Goal: Information Seeking & Learning: Understand process/instructions

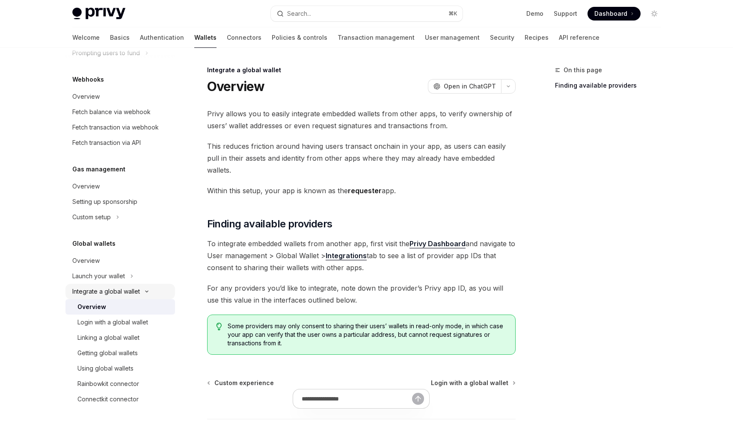
click at [127, 293] on div "Integrate a global wallet" at bounding box center [106, 292] width 68 height 10
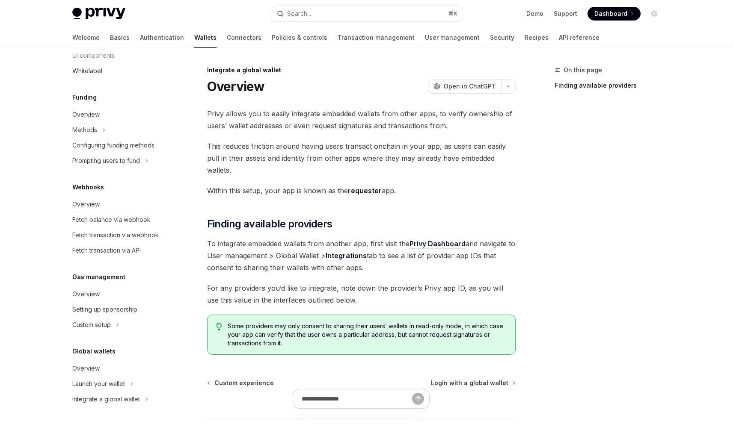
scroll to position [57, 0]
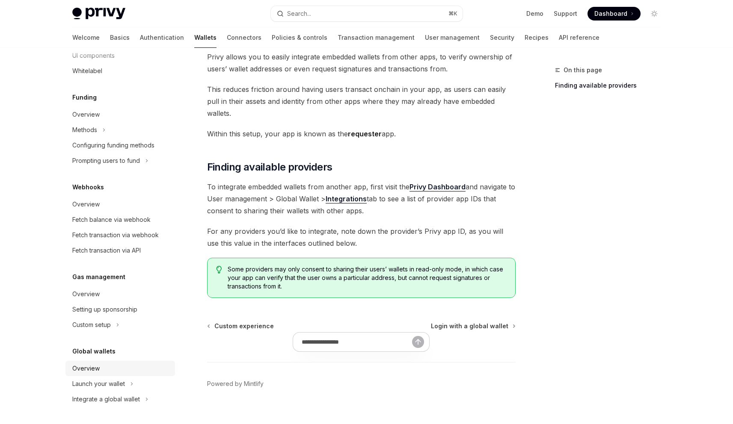
click at [103, 372] on div "Overview" at bounding box center [121, 369] width 98 height 10
type textarea "*"
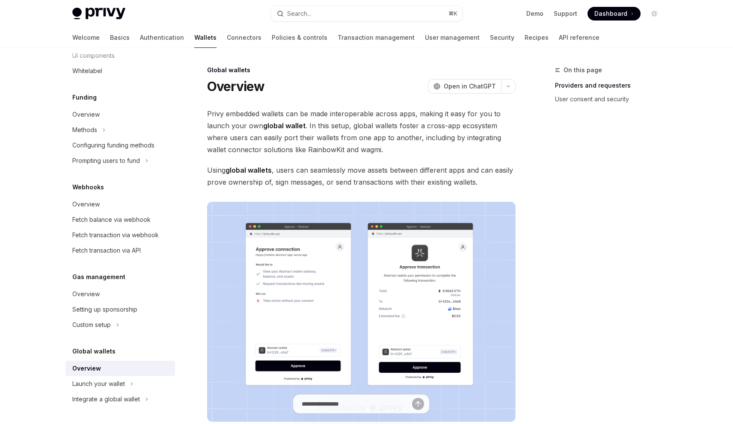
click at [277, 117] on span "Privy embedded wallets can be made interoperable across apps, making it easy fo…" at bounding box center [361, 132] width 309 height 48
click at [328, 121] on span "Privy embedded wallets can be made interoperable across apps, making it easy fo…" at bounding box center [361, 132] width 309 height 48
click at [328, 122] on span "Privy embedded wallets can be made interoperable across apps, making it easy fo…" at bounding box center [361, 132] width 309 height 48
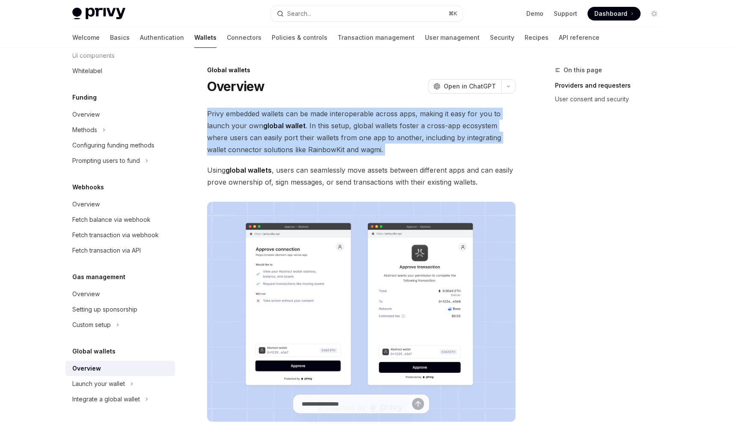
click at [328, 122] on span "Privy embedded wallets can be made interoperable across apps, making it easy fo…" at bounding box center [361, 132] width 309 height 48
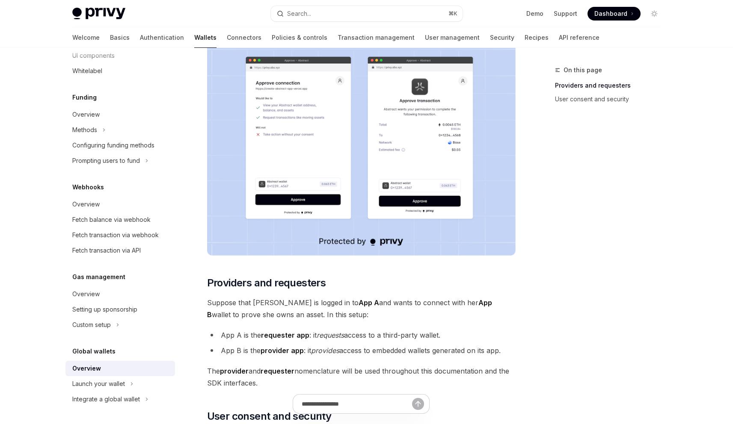
scroll to position [266, 0]
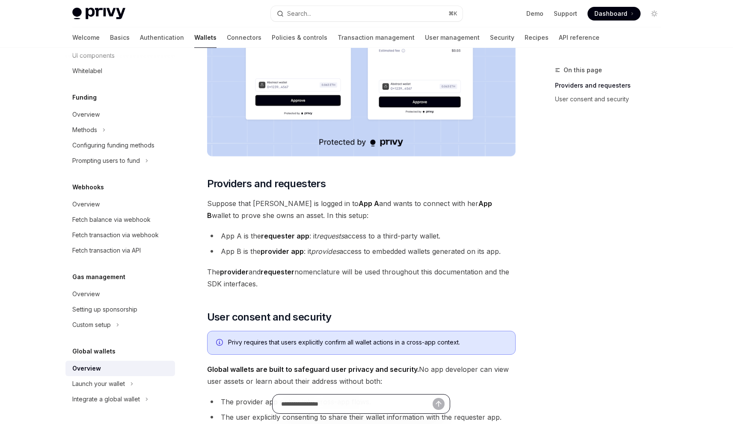
click at [360, 406] on input "text" at bounding box center [356, 404] width 151 height 19
type input "**********"
type textarea "*"
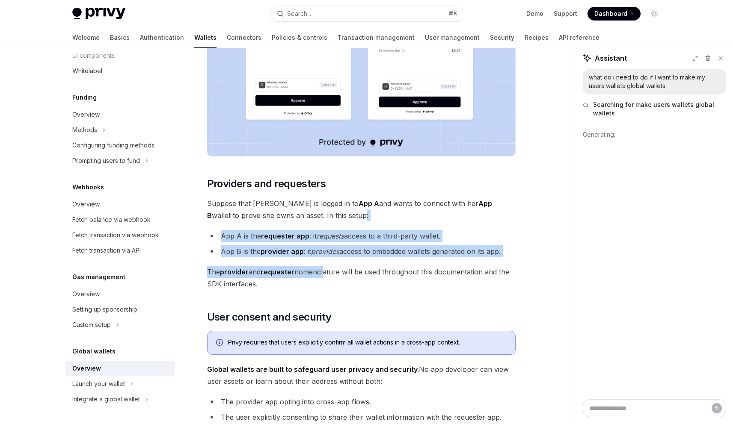
drag, startPoint x: 306, startPoint y: 217, endPoint x: 324, endPoint y: 266, distance: 52.4
click at [324, 266] on div "Privy embedded wallets can be made interoperable across apps, making it easy fo…" at bounding box center [361, 267] width 309 height 850
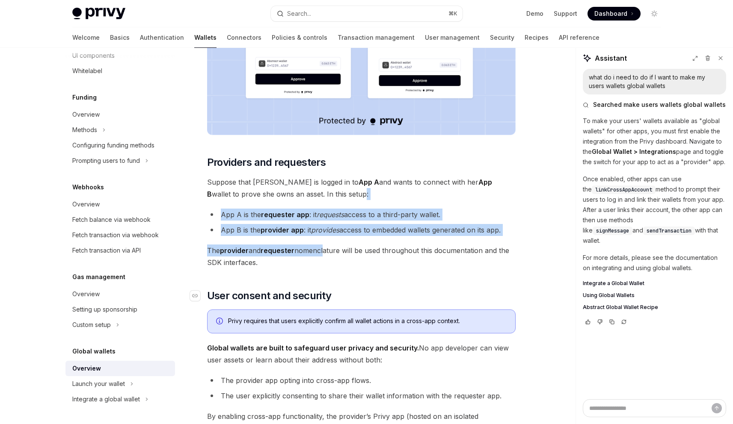
scroll to position [289, 0]
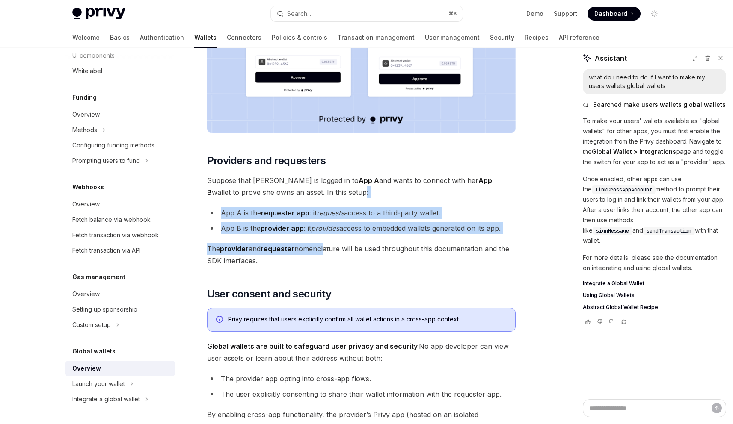
click at [347, 258] on span "The provider and requester nomenclature will be used throughout this documentat…" at bounding box center [361, 255] width 309 height 24
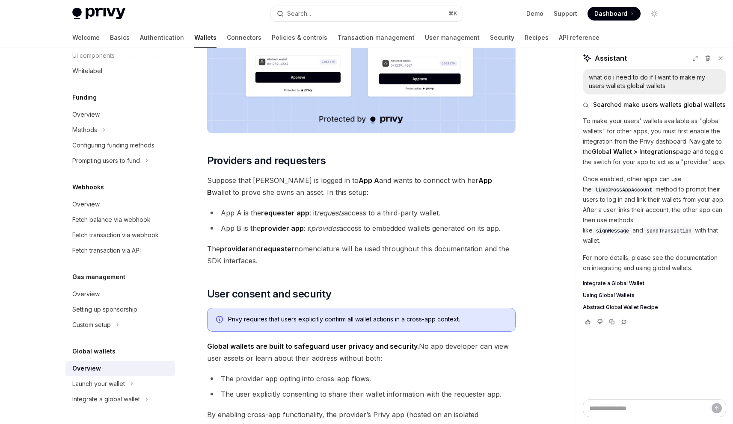
click at [347, 258] on span "The provider and requester nomenclature will be used throughout this documentat…" at bounding box center [361, 255] width 309 height 24
click at [359, 248] on span "The provider and requester nomenclature will be used throughout this documentat…" at bounding box center [361, 255] width 309 height 24
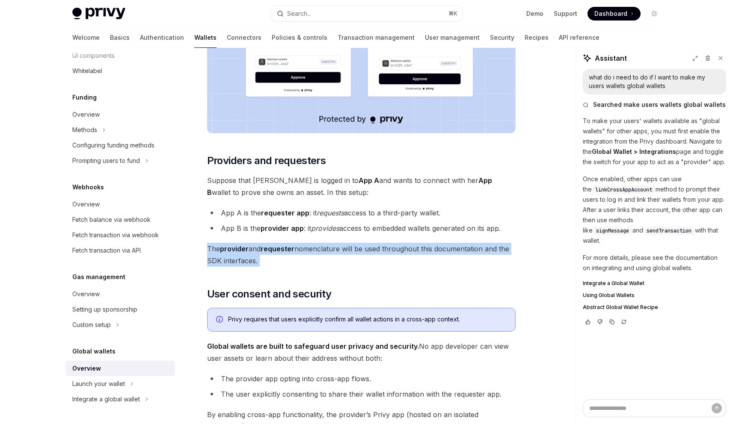
click at [378, 266] on span "The provider and requester nomenclature will be used throughout this documentat…" at bounding box center [361, 255] width 309 height 24
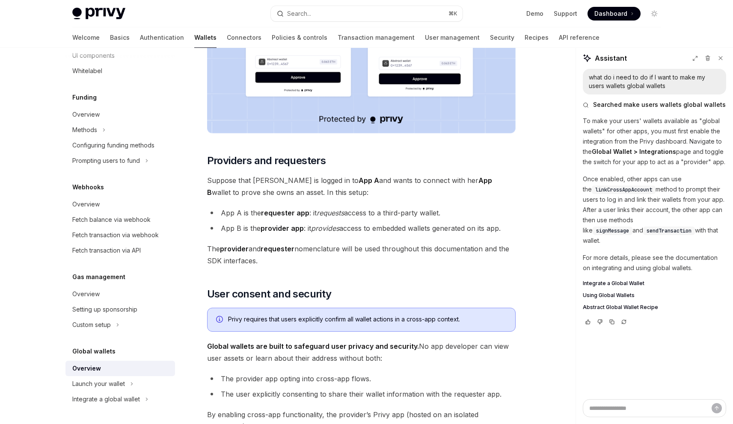
click at [381, 249] on span "The provider and requester nomenclature will be used throughout this documentat…" at bounding box center [361, 255] width 309 height 24
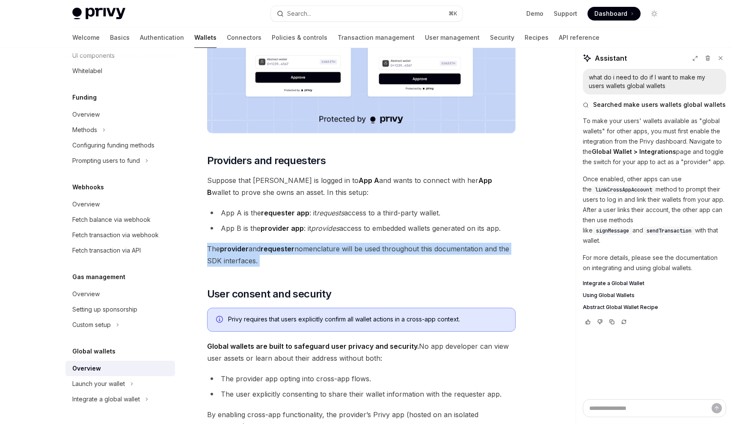
click at [389, 259] on span "The provider and requester nomenclature will be used throughout this documentat…" at bounding box center [361, 255] width 309 height 24
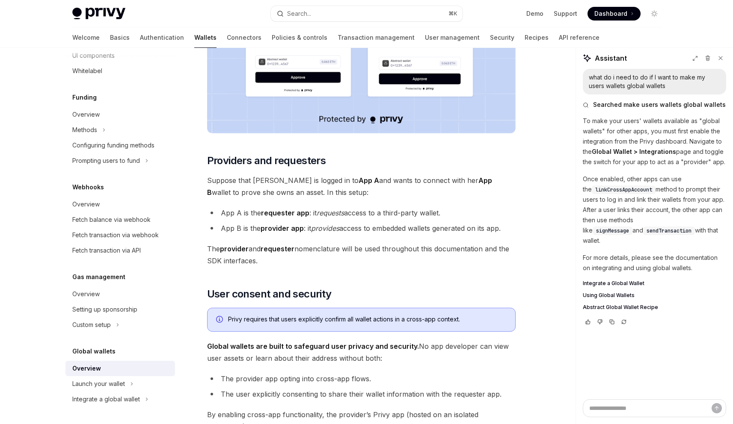
click at [389, 259] on span "The provider and requester nomenclature will be used throughout this documentat…" at bounding box center [361, 255] width 309 height 24
click at [389, 248] on span "The provider and requester nomenclature will be used throughout this documentat…" at bounding box center [361, 255] width 309 height 24
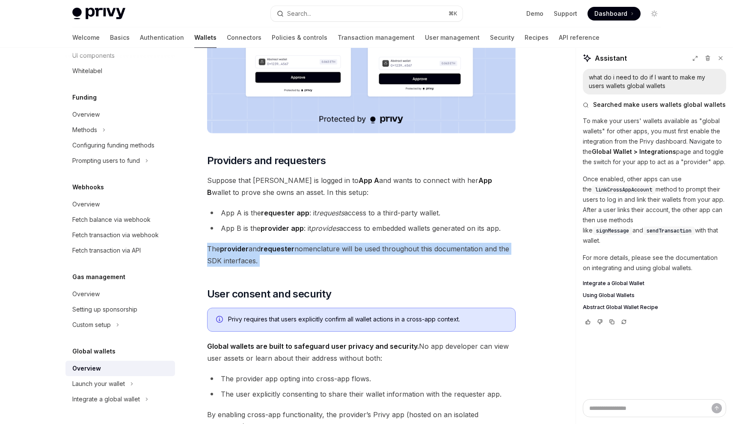
click at [402, 257] on span "The provider and requester nomenclature will be used throughout this documentat…" at bounding box center [361, 255] width 309 height 24
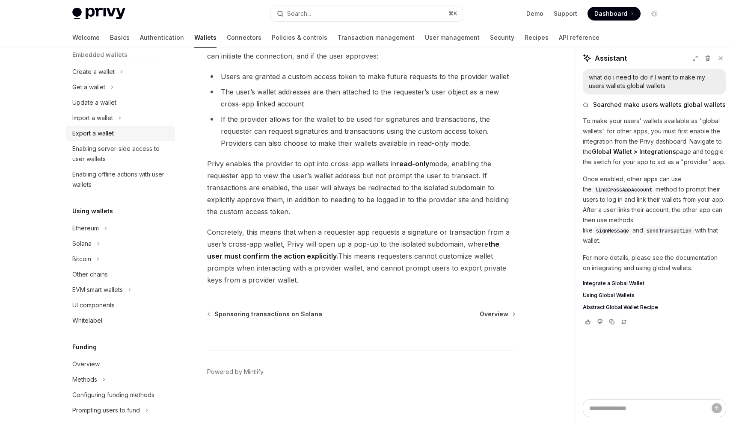
scroll to position [65, 0]
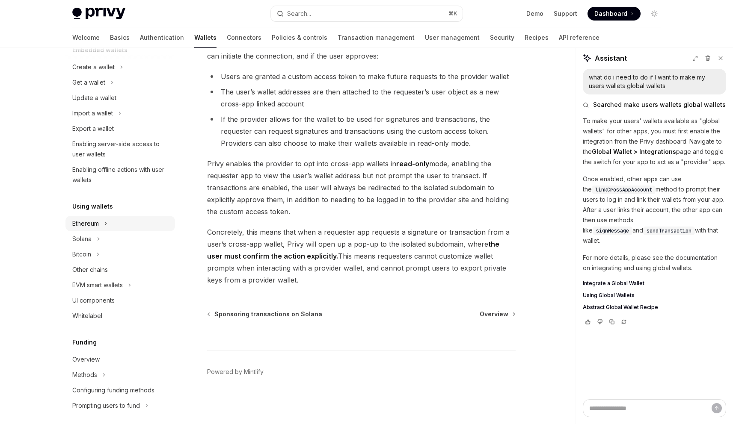
click at [113, 217] on div "Ethereum" at bounding box center [120, 223] width 110 height 15
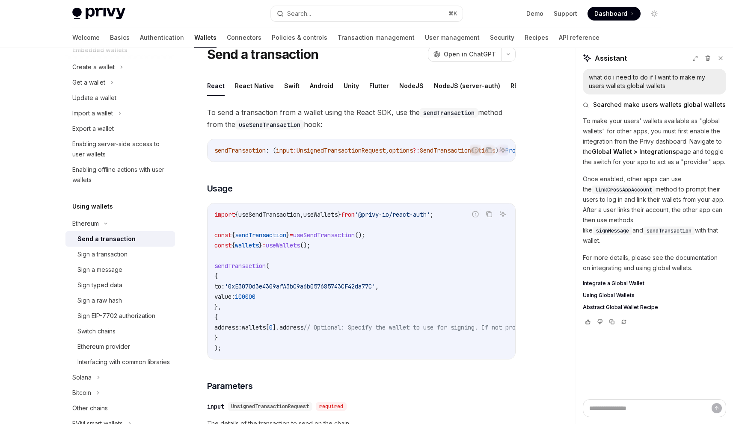
scroll to position [33, 0]
click at [133, 342] on div "Ethereum provider" at bounding box center [123, 347] width 92 height 10
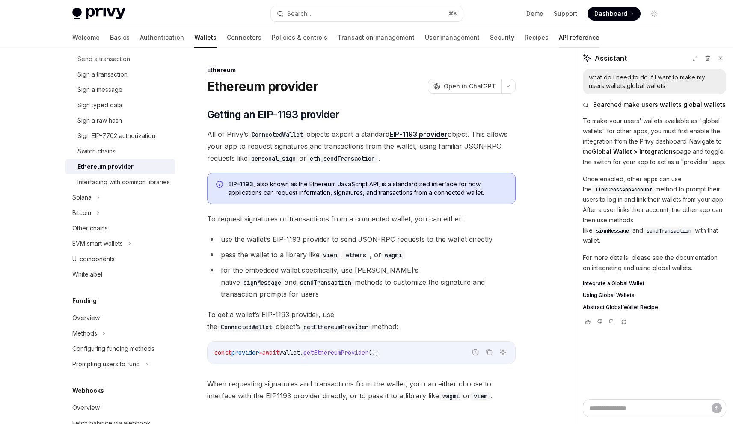
scroll to position [245, 0]
click at [559, 41] on link "API reference" at bounding box center [579, 37] width 41 height 21
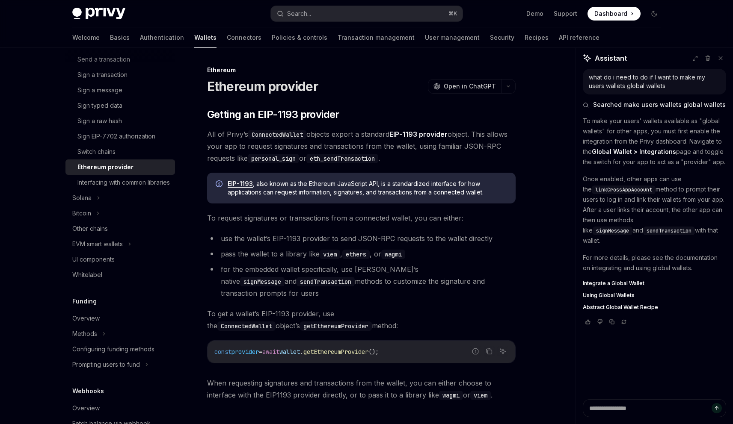
type textarea "*"
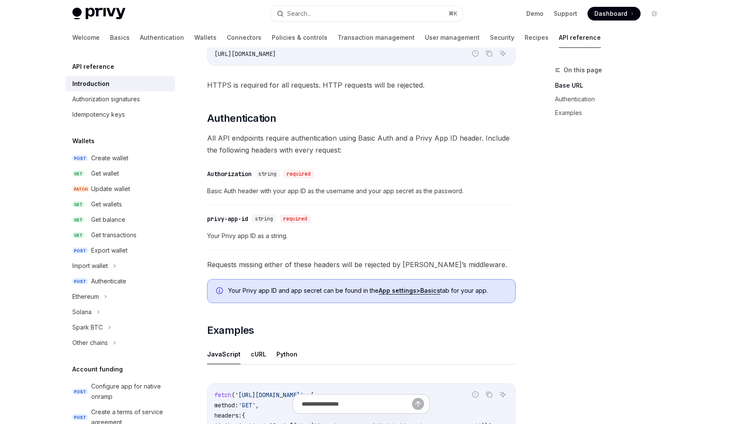
click at [559, 41] on link "API reference" at bounding box center [580, 37] width 42 height 21
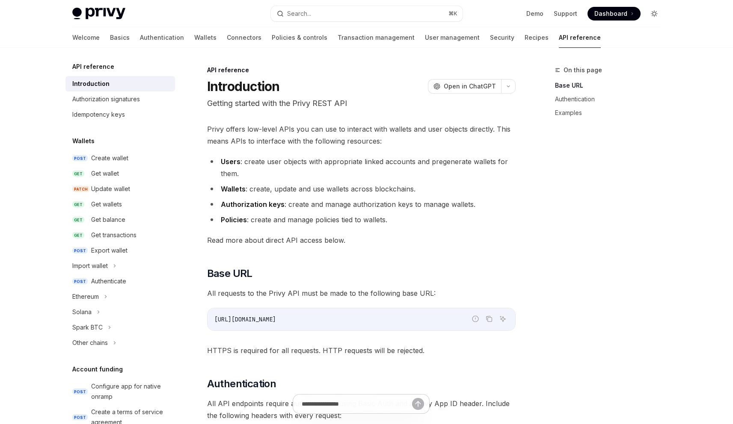
click at [651, 14] on icon "Toggle dark mode" at bounding box center [654, 13] width 7 height 7
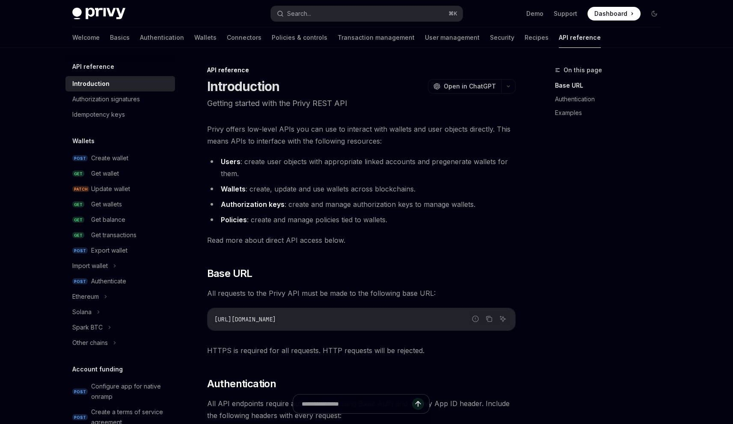
click at [99, 10] on img at bounding box center [98, 14] width 53 height 12
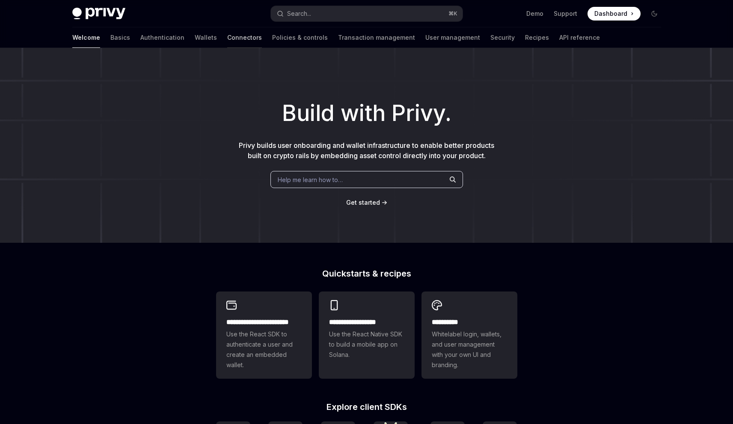
click at [227, 38] on link "Connectors" at bounding box center [244, 37] width 35 height 21
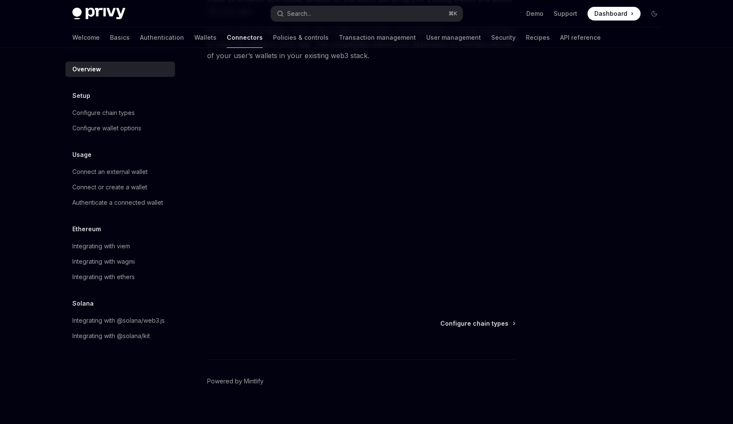
scroll to position [135, 0]
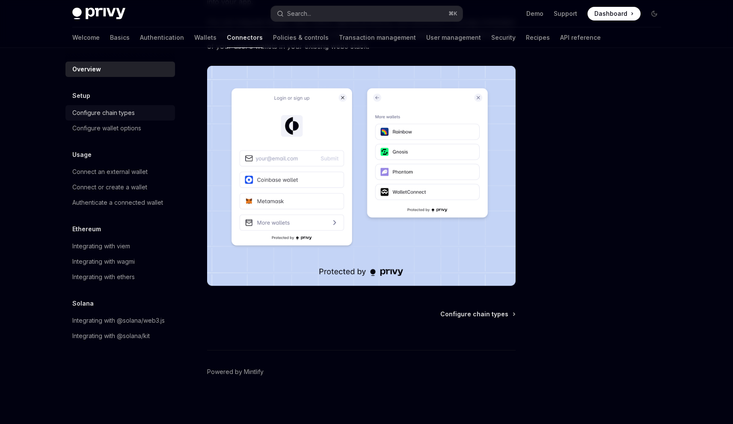
click at [136, 116] on div "Configure chain types" at bounding box center [121, 113] width 98 height 10
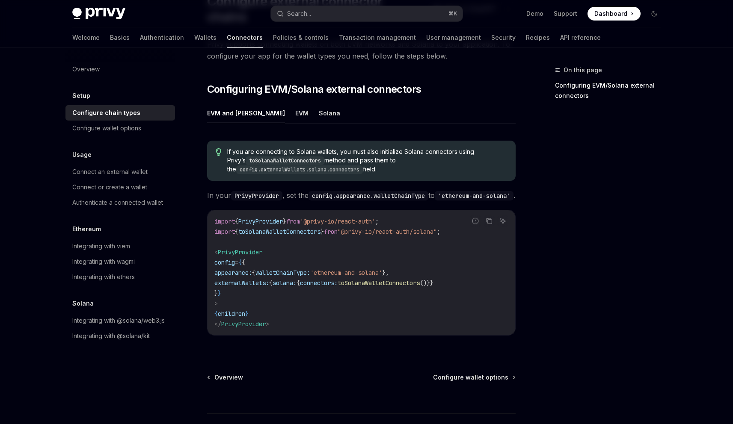
scroll to position [86, 0]
click at [134, 134] on link "Configure wallet options" at bounding box center [120, 128] width 110 height 15
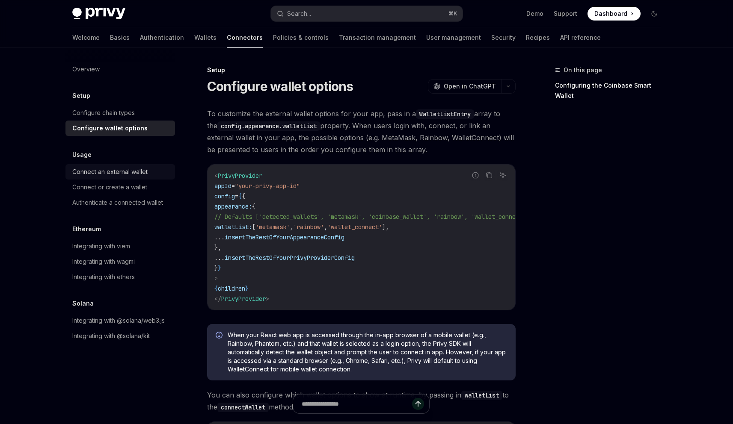
click at [144, 171] on div "Connect an external wallet" at bounding box center [109, 172] width 75 height 10
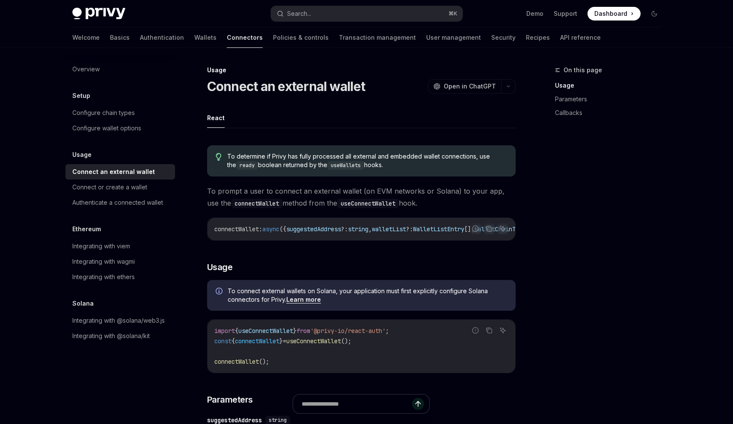
scroll to position [7, 0]
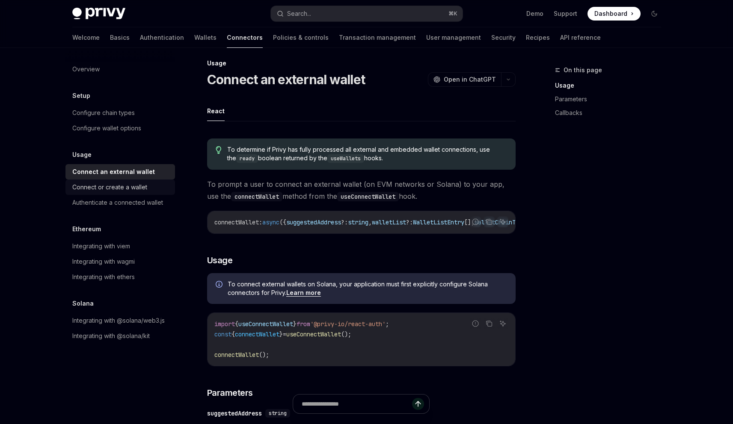
click at [155, 191] on div "Connect or create a wallet" at bounding box center [121, 187] width 98 height 10
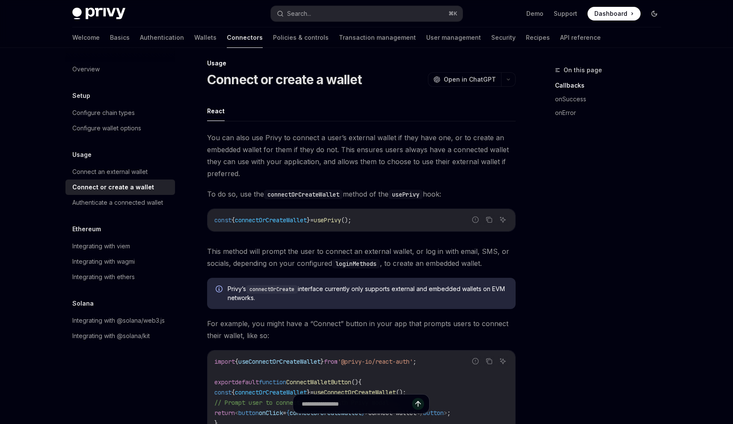
click at [656, 13] on icon "Toggle dark mode" at bounding box center [654, 13] width 7 height 7
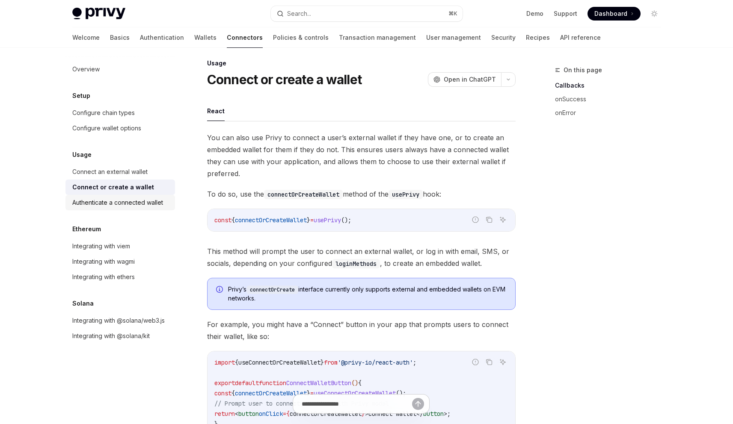
click at [122, 202] on div "Authenticate a connected wallet" at bounding box center [117, 203] width 91 height 10
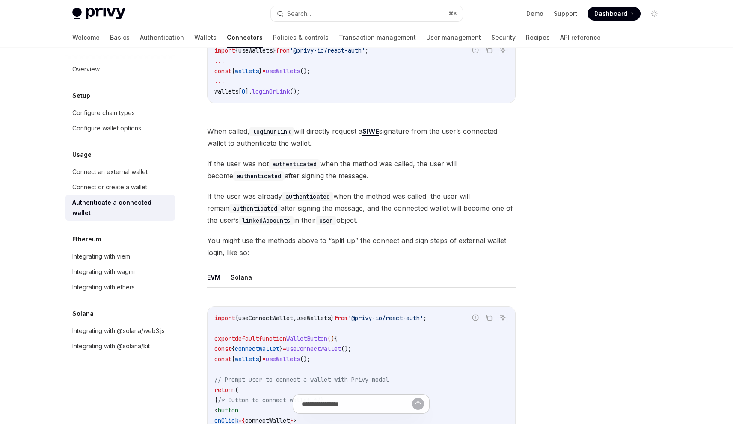
scroll to position [229, 0]
click at [110, 37] on link "Basics" at bounding box center [120, 37] width 20 height 21
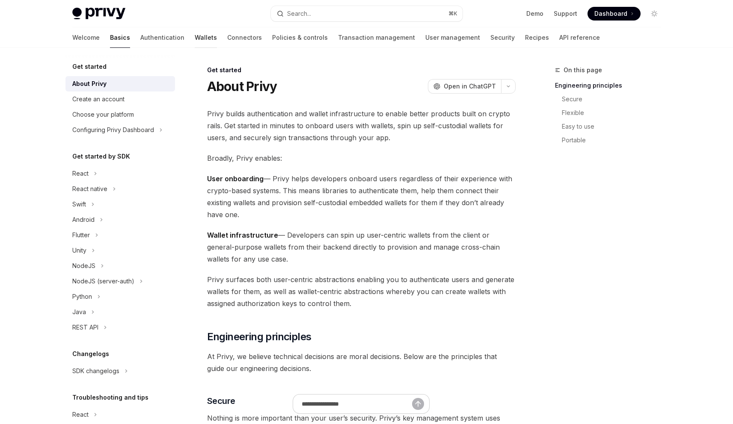
click at [195, 37] on link "Wallets" at bounding box center [206, 37] width 22 height 21
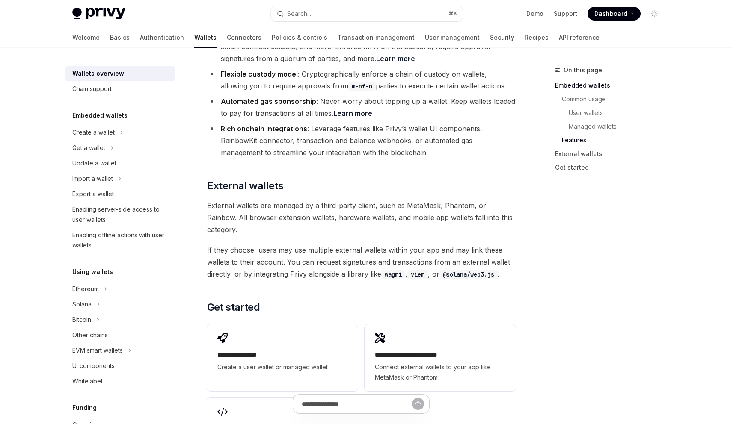
scroll to position [1290, 0]
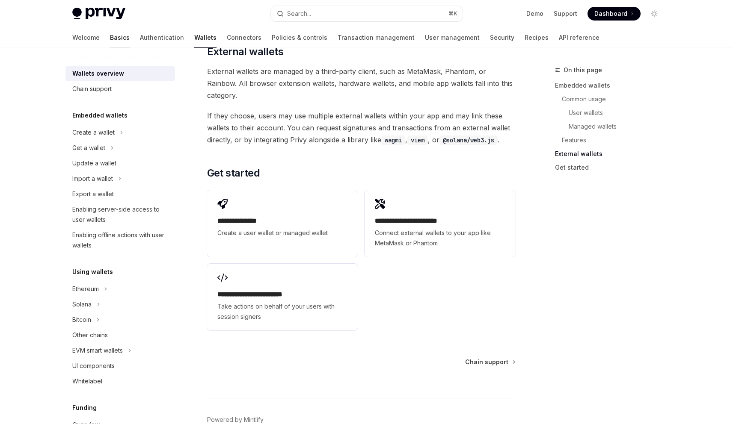
click at [110, 32] on link "Basics" at bounding box center [120, 37] width 20 height 21
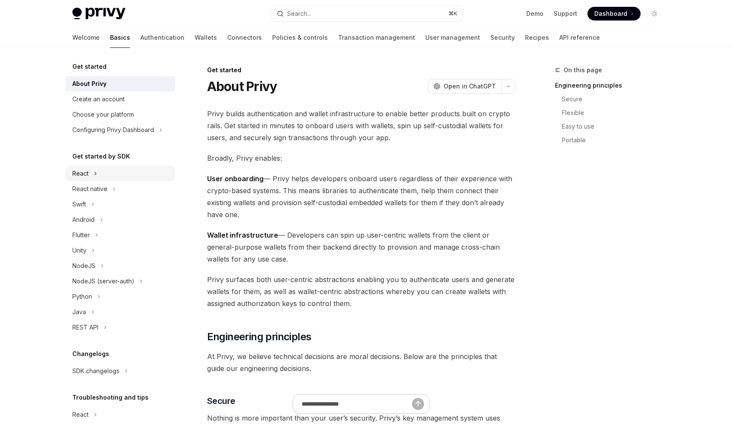
click at [124, 172] on div "React" at bounding box center [120, 173] width 110 height 15
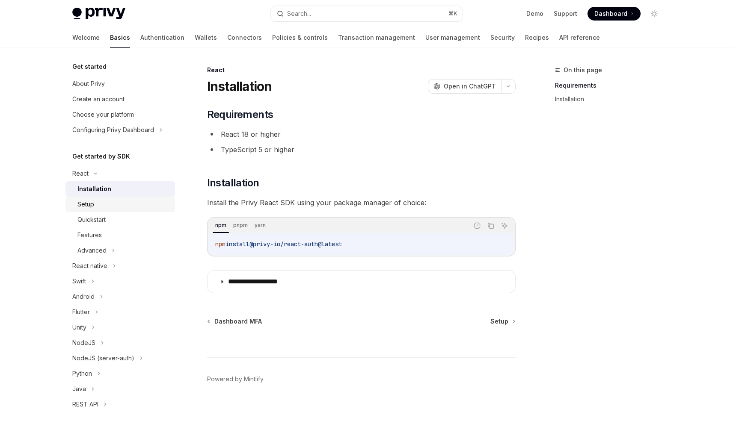
click at [128, 205] on div "Setup" at bounding box center [123, 204] width 92 height 10
type textarea "*"
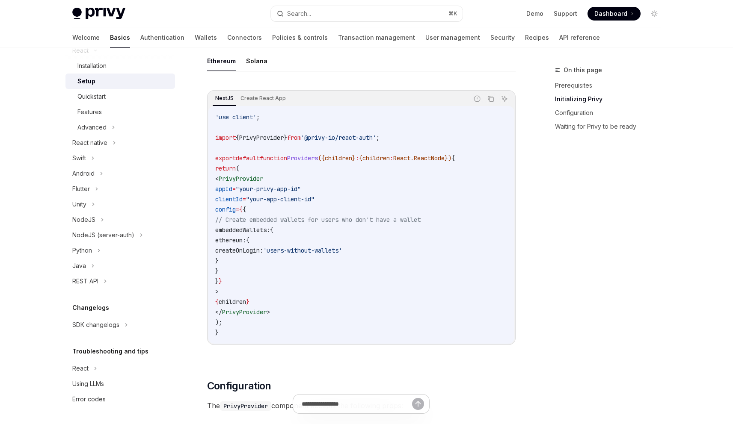
scroll to position [258, 0]
click at [580, 112] on link "Configuration" at bounding box center [611, 113] width 113 height 14
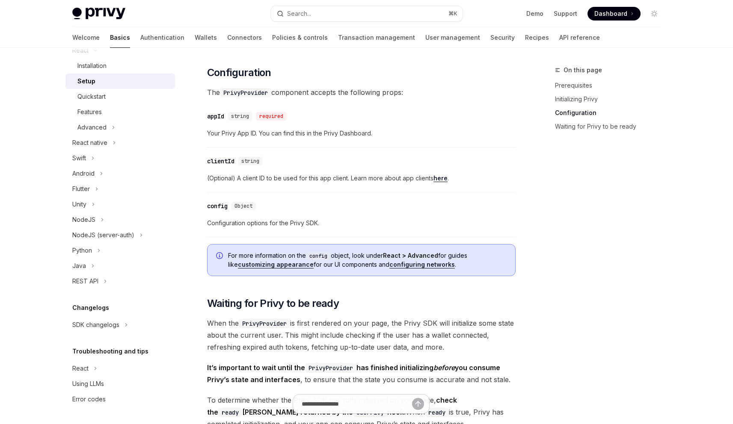
scroll to position [572, 0]
click at [582, 126] on link "Waiting for Privy to be ready" at bounding box center [611, 127] width 113 height 14
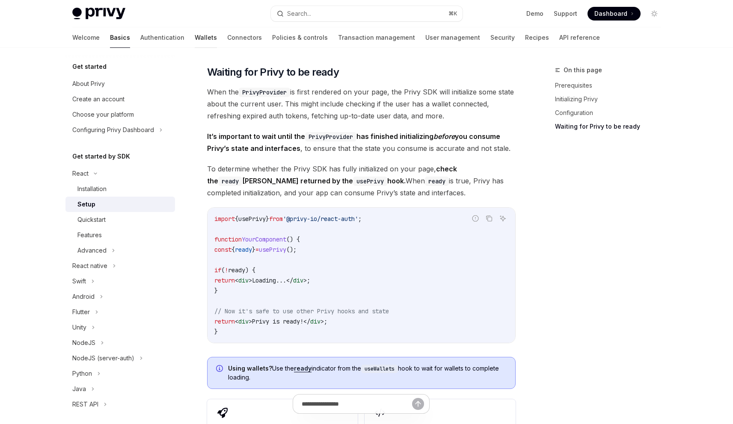
click at [195, 39] on link "Wallets" at bounding box center [206, 37] width 22 height 21
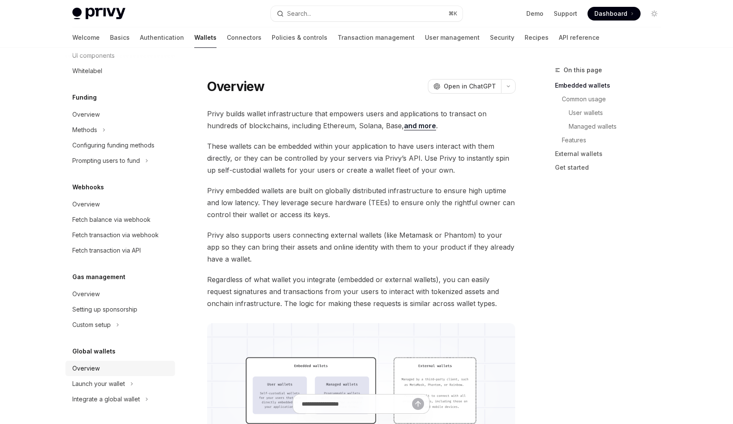
click at [104, 371] on div "Overview" at bounding box center [121, 369] width 98 height 10
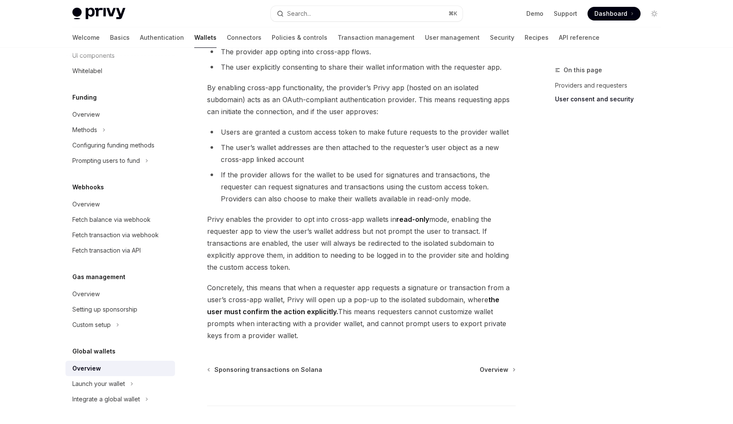
scroll to position [672, 0]
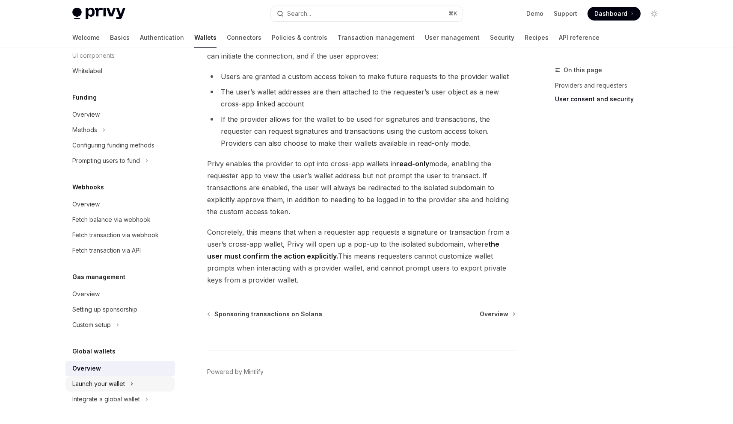
click at [132, 387] on icon at bounding box center [131, 384] width 3 height 10
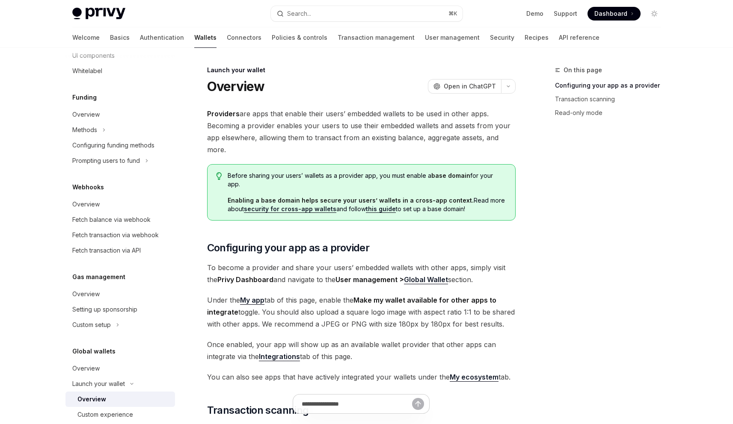
scroll to position [341, 0]
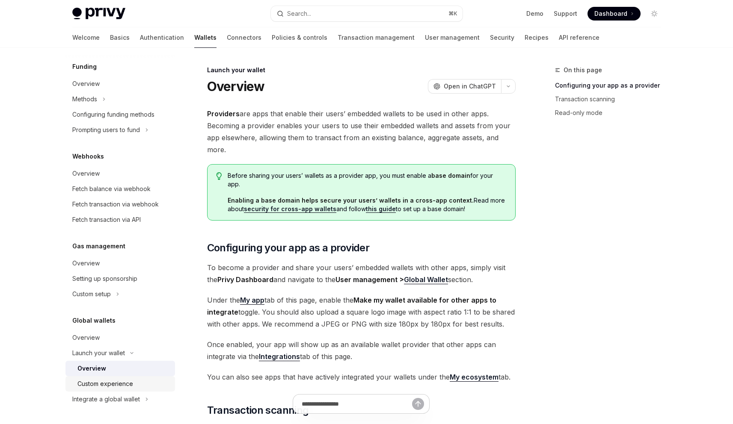
click at [146, 383] on div "Custom experience" at bounding box center [123, 384] width 92 height 10
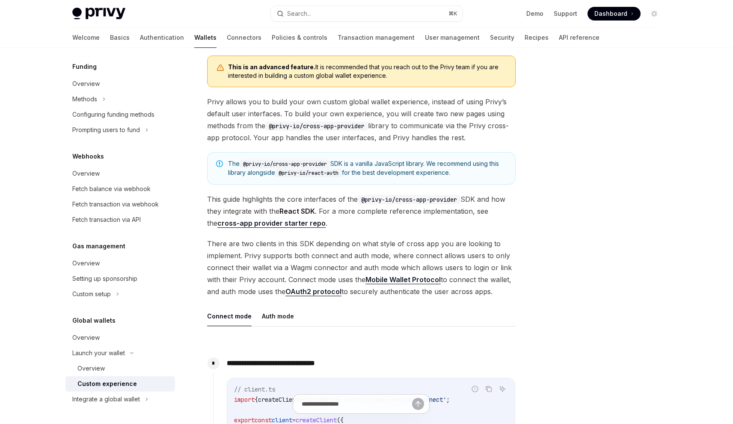
scroll to position [51, 0]
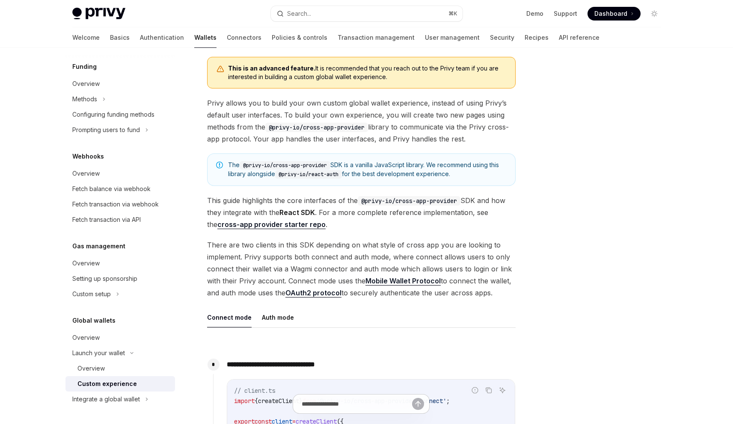
click at [290, 223] on strong "cross-app provider starter repo" at bounding box center [271, 224] width 108 height 9
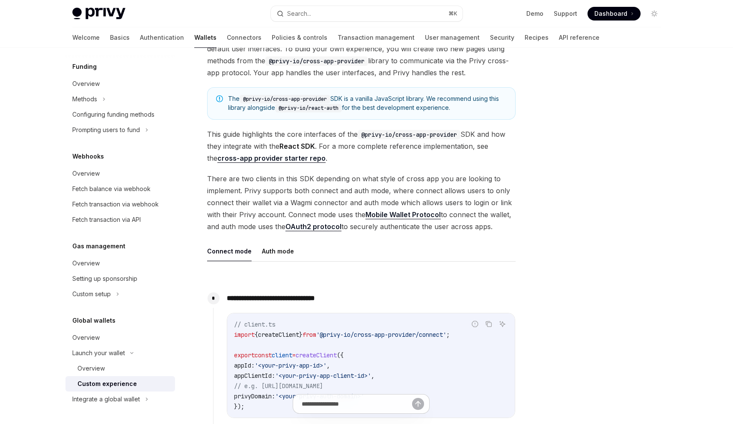
scroll to position [189, 0]
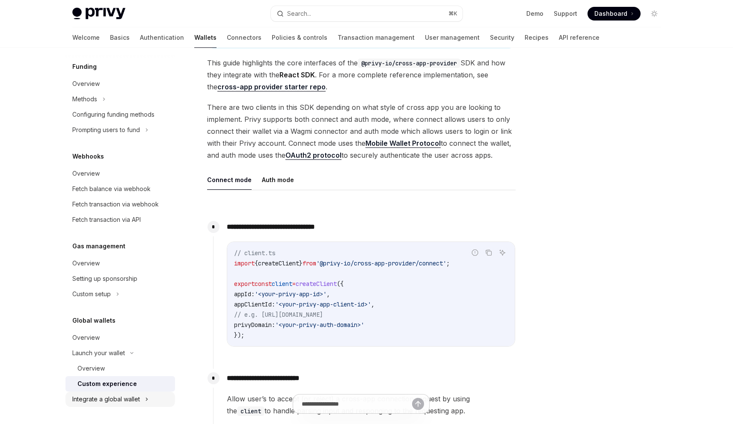
click at [137, 403] on div "Integrate a global wallet" at bounding box center [106, 400] width 68 height 10
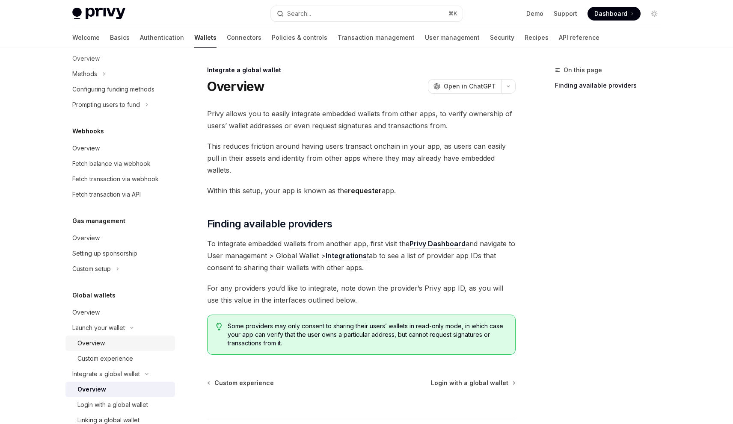
scroll to position [449, 0]
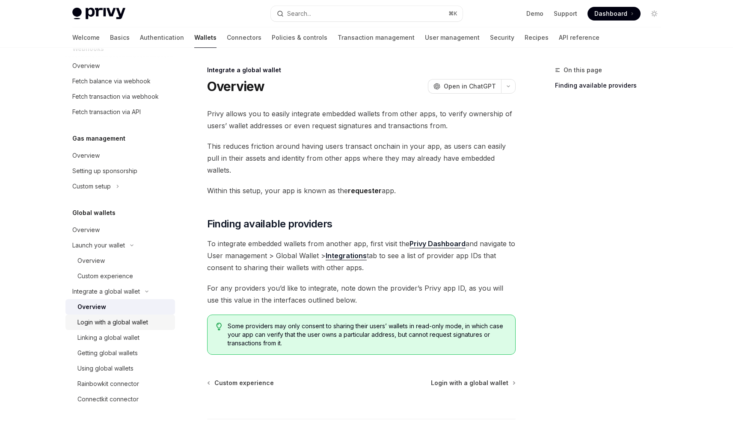
click at [138, 323] on div "Login with a global wallet" at bounding box center [112, 322] width 71 height 10
type textarea "*"
